Goal: Use online tool/utility: Use online tool/utility

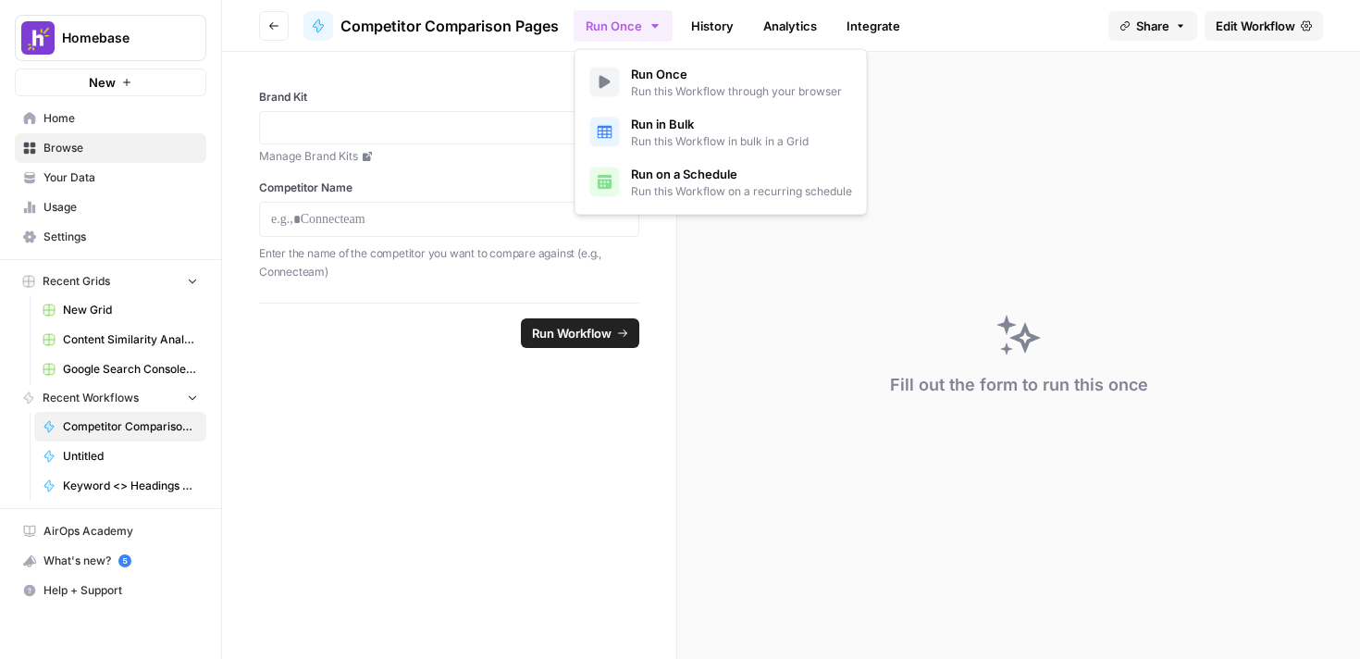
click at [662, 25] on icon "button" at bounding box center [655, 26] width 15 height 15
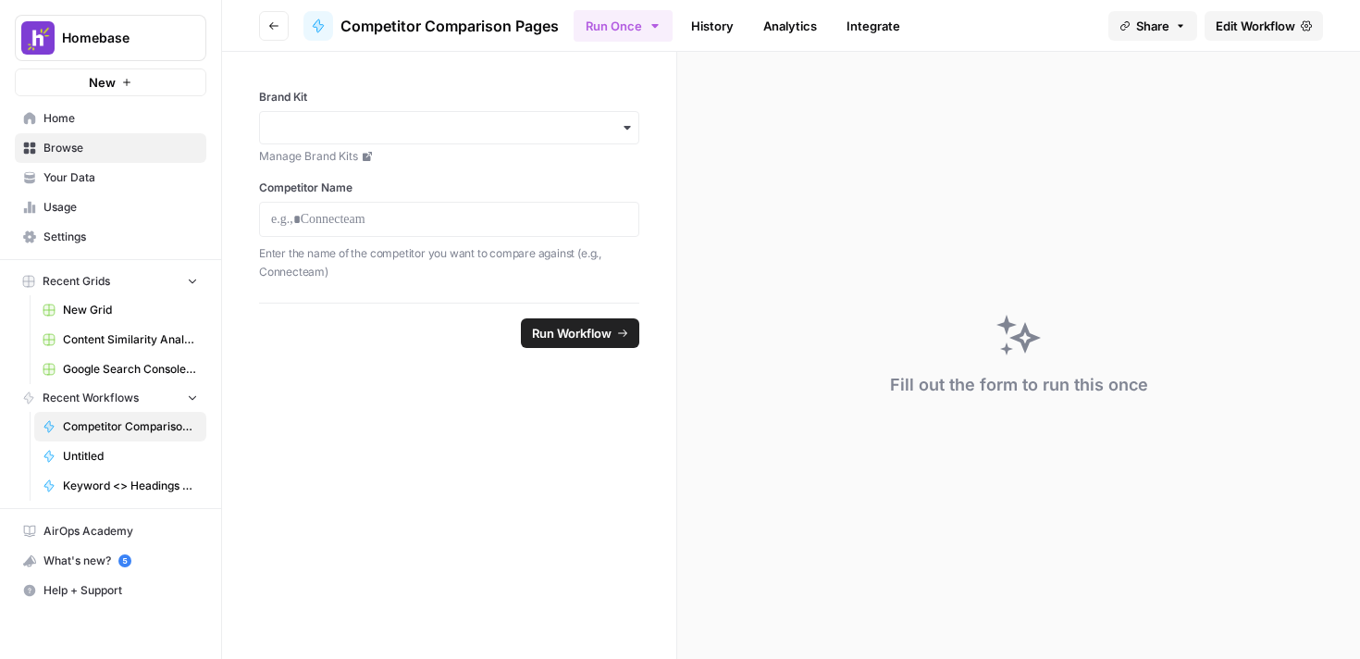
click at [657, 24] on icon "button" at bounding box center [654, 26] width 6 height 4
click at [379, 215] on p at bounding box center [449, 219] width 356 height 19
click at [415, 127] on input "Brand Kit" at bounding box center [449, 127] width 356 height 19
click at [375, 177] on div "Homebase" at bounding box center [449, 177] width 378 height 35
click at [356, 222] on p at bounding box center [449, 219] width 356 height 19
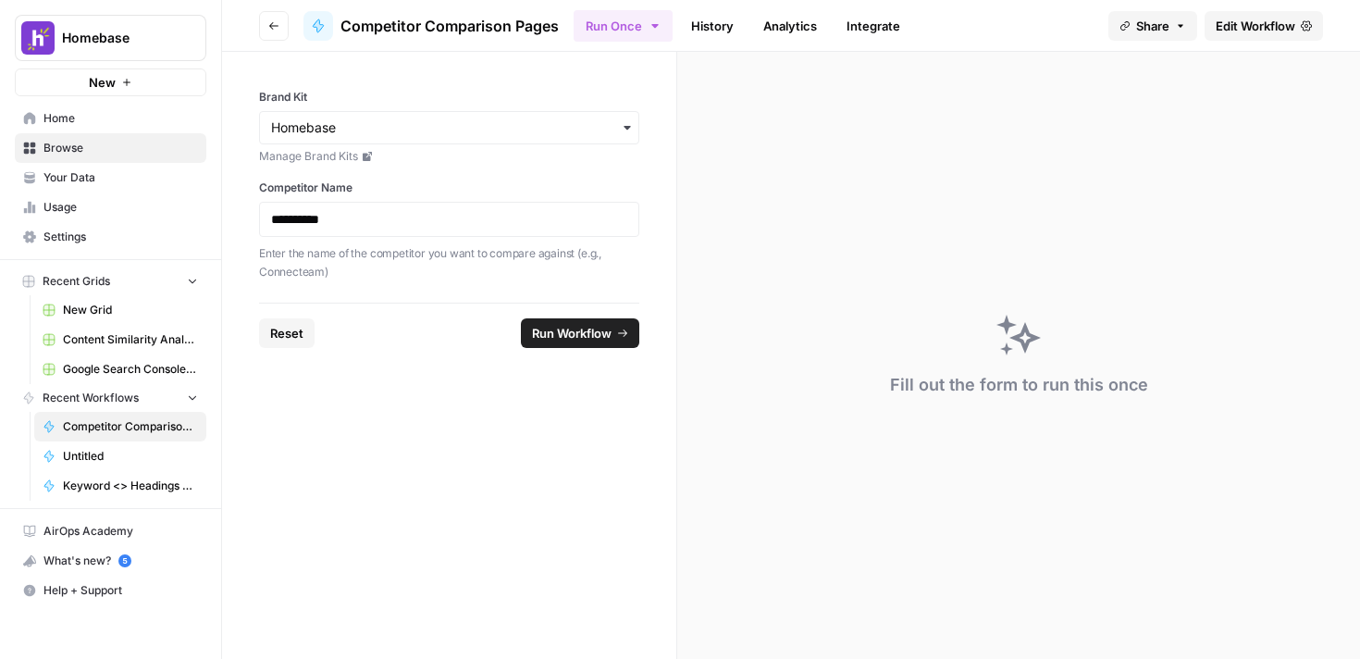
click at [575, 338] on span "Run Workflow" at bounding box center [572, 333] width 80 height 19
